Goal: Transaction & Acquisition: Subscribe to service/newsletter

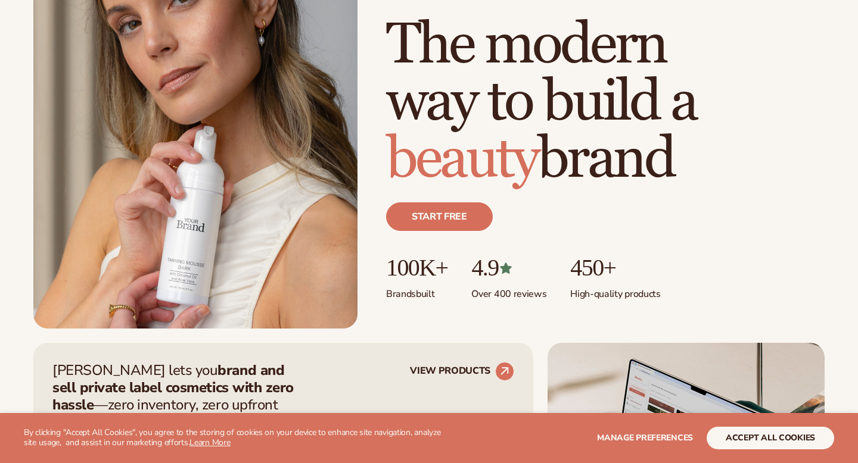
scroll to position [161, 0]
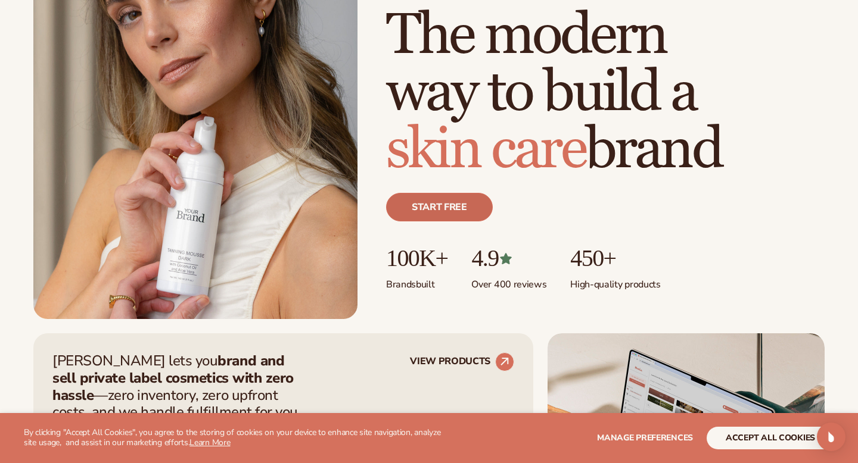
click at [472, 214] on link "Start free" at bounding box center [439, 207] width 107 height 29
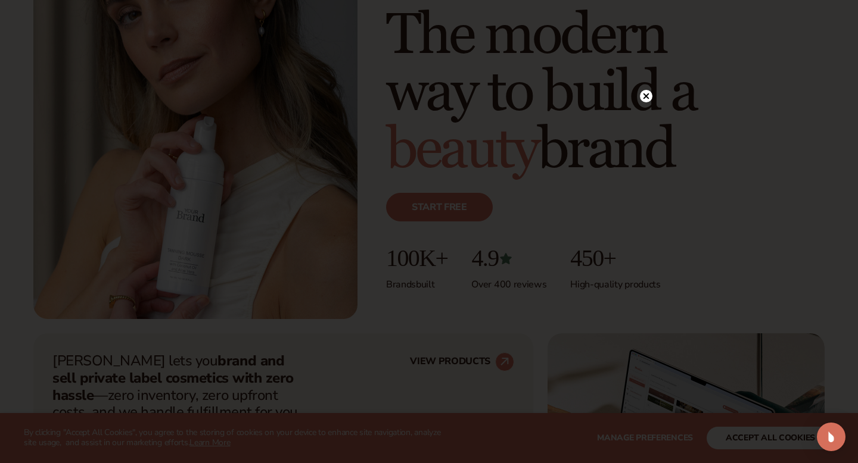
click at [650, 95] on circle at bounding box center [646, 96] width 13 height 13
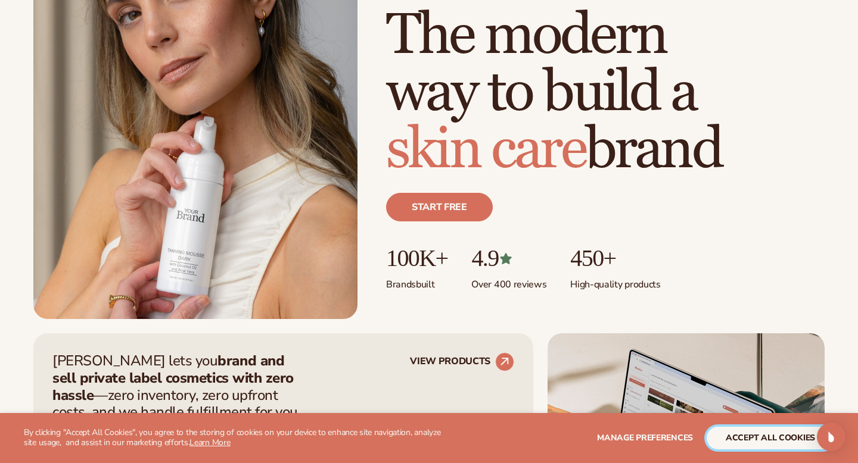
click at [749, 429] on button "accept all cookies" at bounding box center [769, 438] width 127 height 23
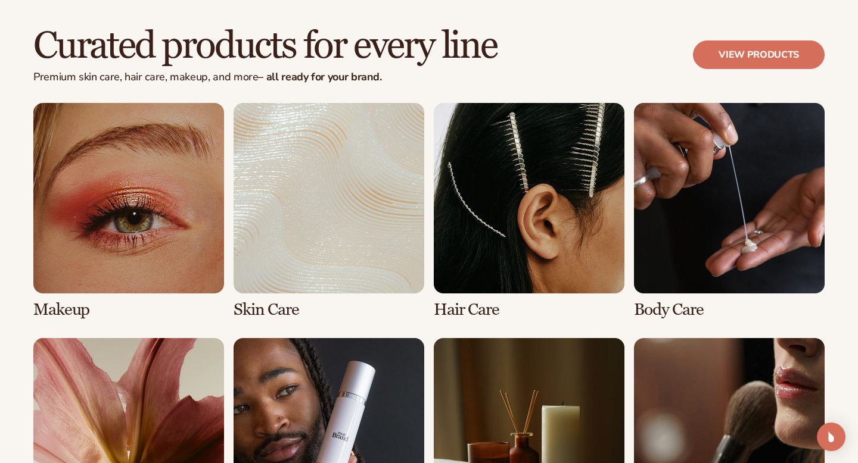
scroll to position [2103, 0]
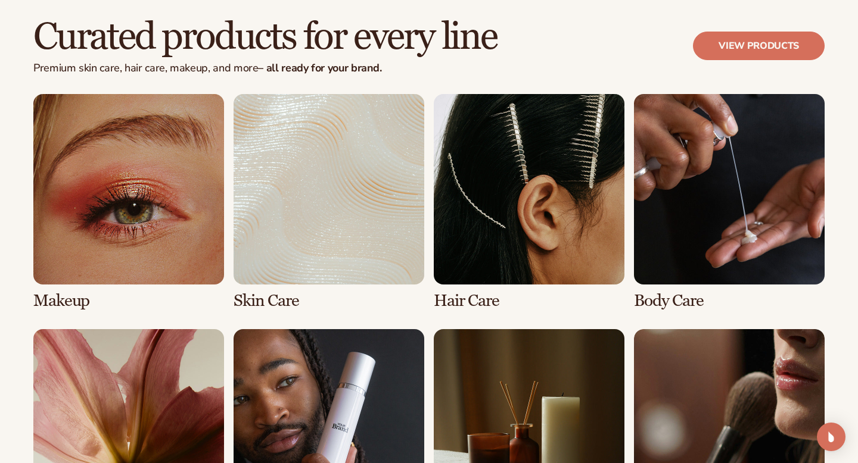
click at [219, 248] on link "1 / 8" at bounding box center [128, 202] width 191 height 216
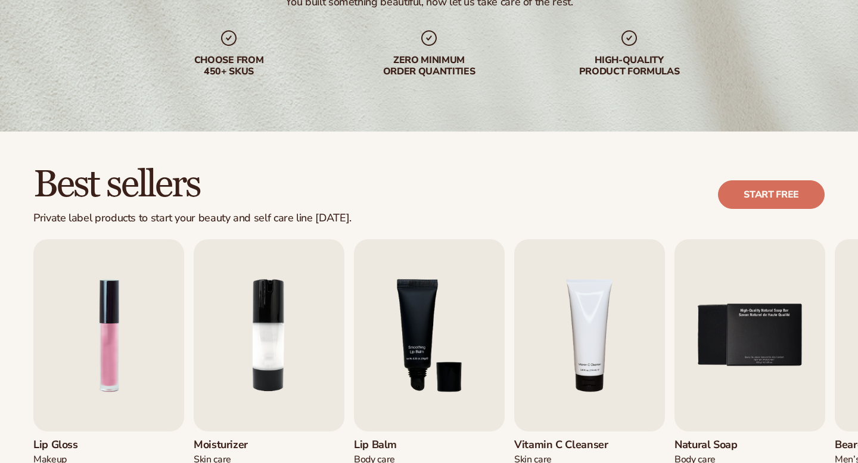
scroll to position [294, 0]
